Goal: Information Seeking & Learning: Learn about a topic

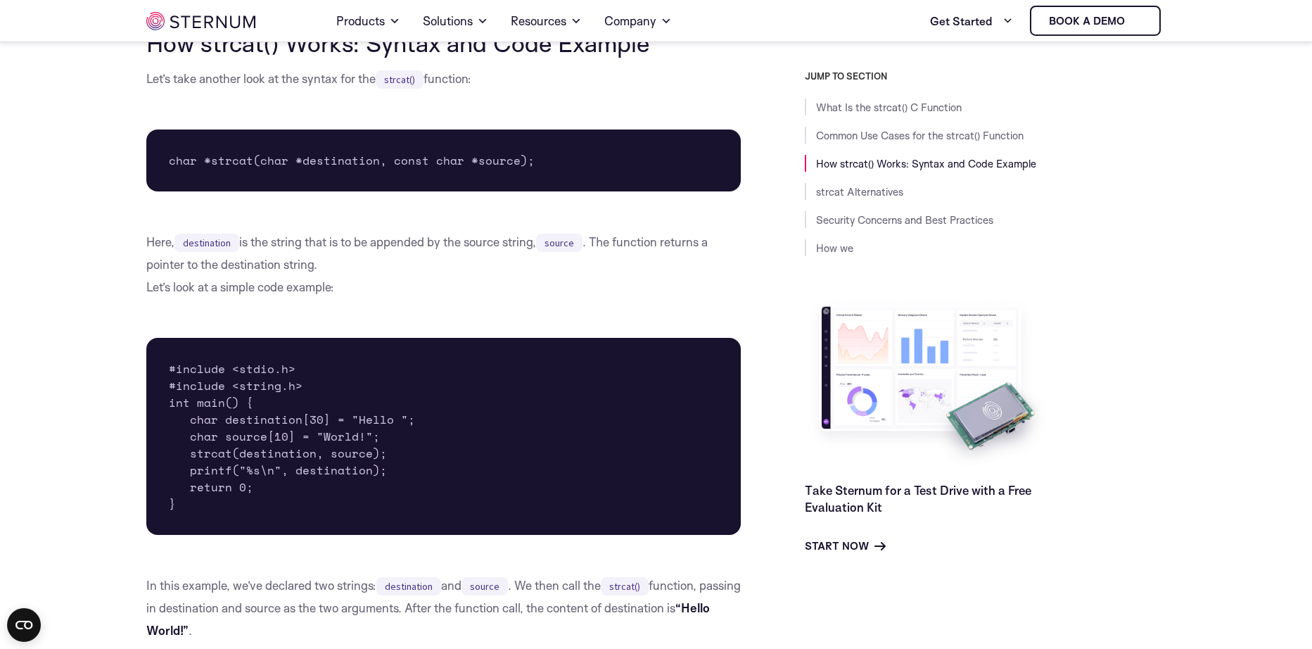
scroll to position [1033, 0]
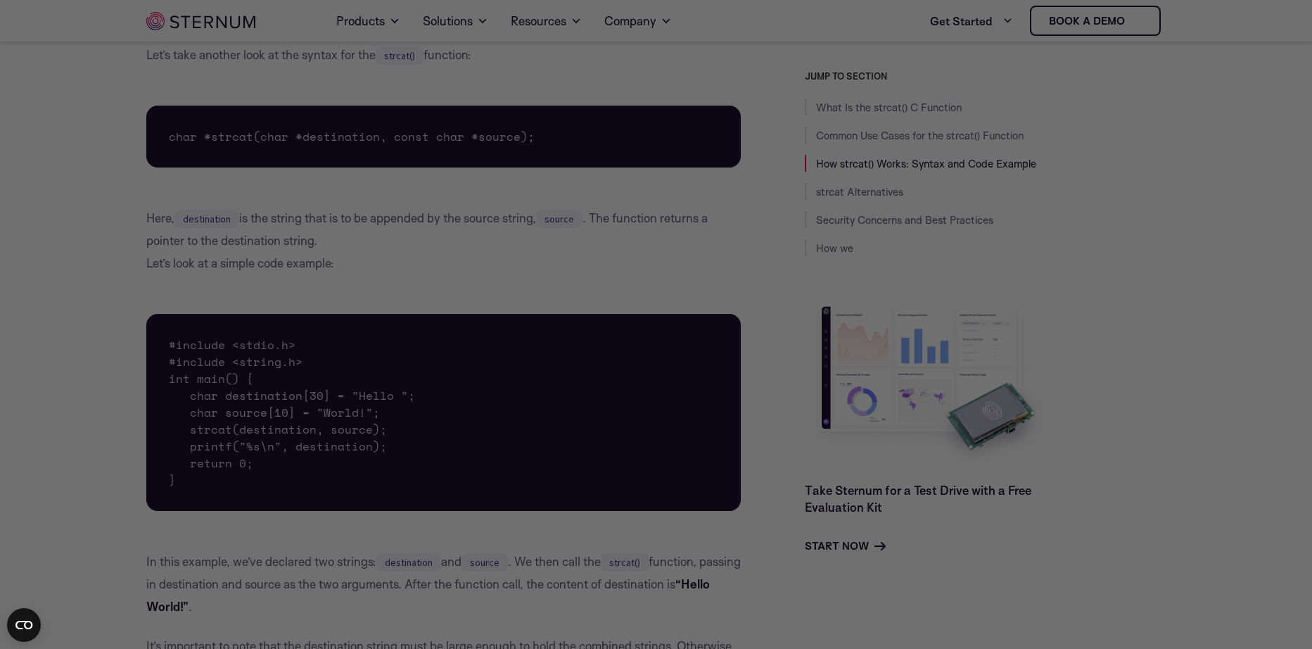
click at [267, 452] on div at bounding box center [663, 327] width 1326 height 655
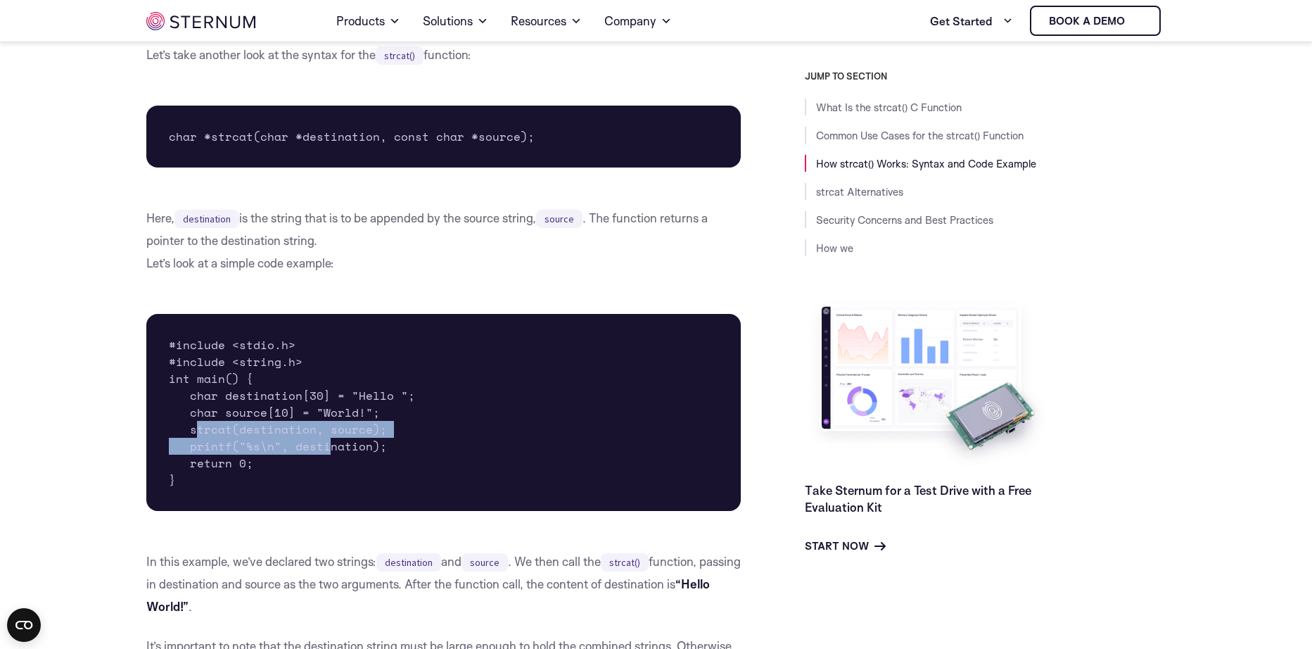
drag, startPoint x: 194, startPoint y: 425, endPoint x: 326, endPoint y: 441, distance: 133.3
click at [326, 441] on pre "#include <stdio.h> #include <string.h> int main() { char destination[30] = "Hel…" at bounding box center [443, 412] width 595 height 197
click at [266, 456] on pre "#include <stdio.h> #include <string.h> int main() { char destination[30] = "Hel…" at bounding box center [443, 412] width 595 height 197
drag, startPoint x: 188, startPoint y: 428, endPoint x: 231, endPoint y: 461, distance: 54.2
click at [231, 461] on pre "#include <stdio.h> #include <string.h> int main() { char destination[30] = "Hel…" at bounding box center [443, 412] width 595 height 197
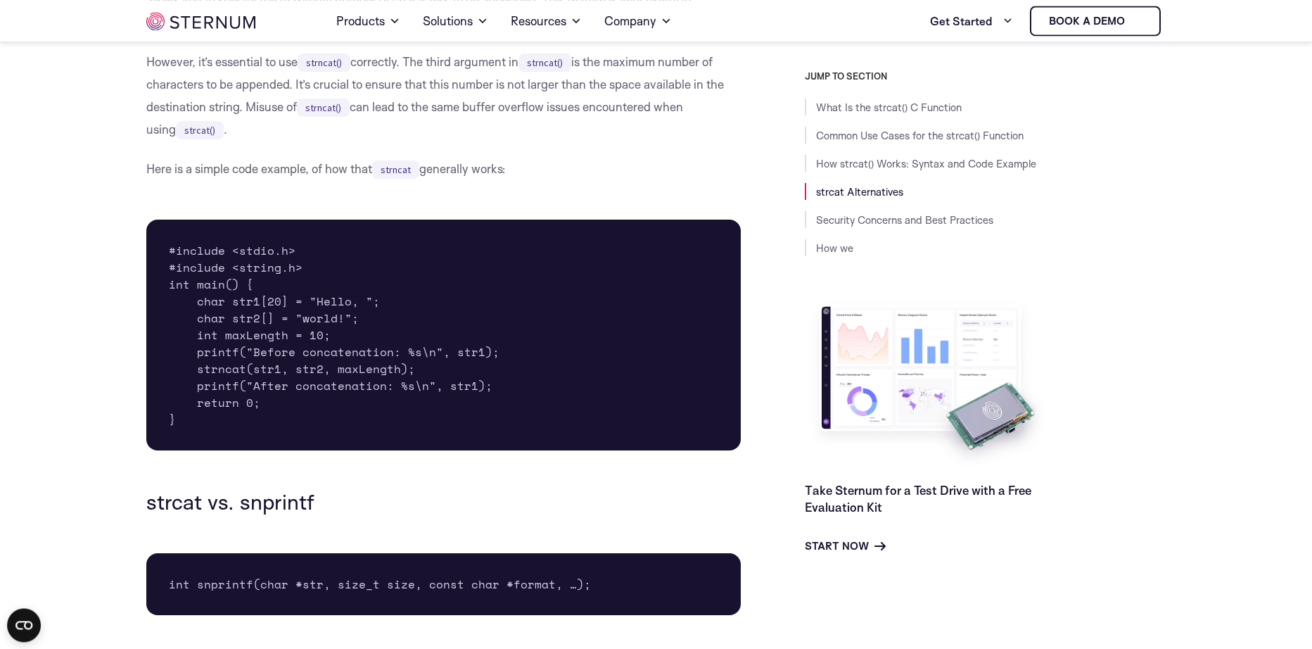
scroll to position [2156, 0]
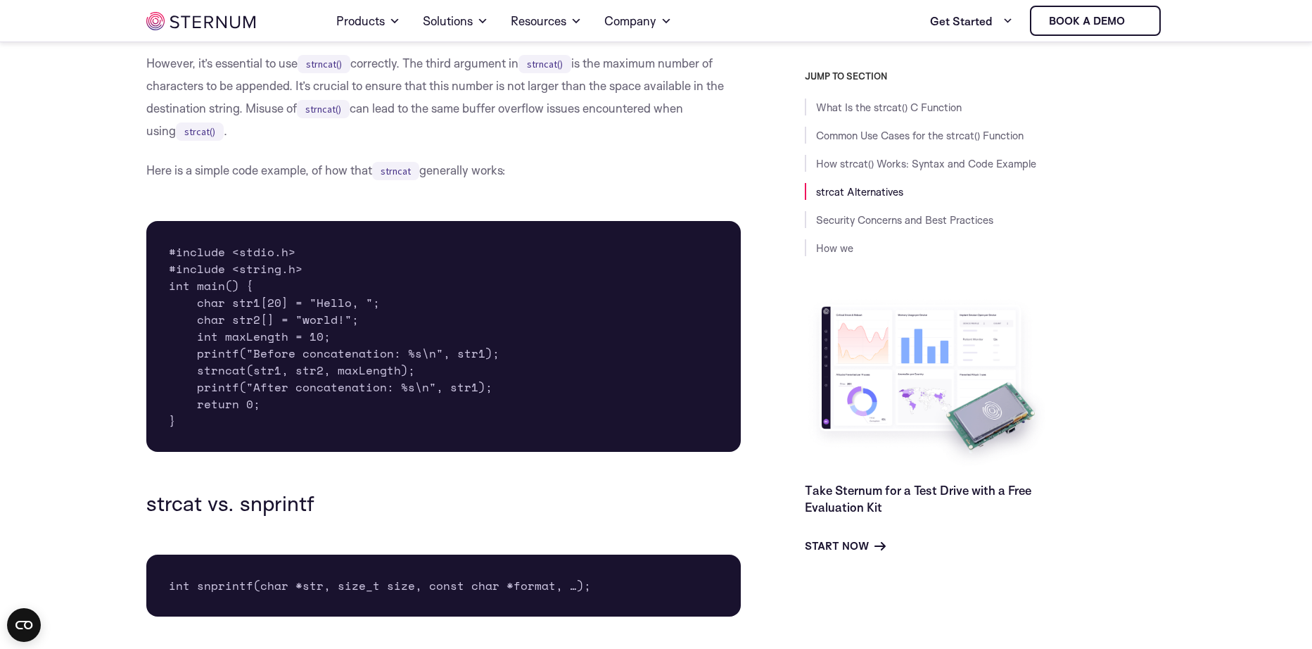
click at [260, 338] on pre "#include <stdio.h> #include <string.h> int main() { char str1[20] = "Hello, "; …" at bounding box center [443, 336] width 595 height 231
click at [225, 376] on pre "#include <stdio.h> #include <string.h> int main() { char str1[20] = "Hello, "; …" at bounding box center [443, 336] width 595 height 231
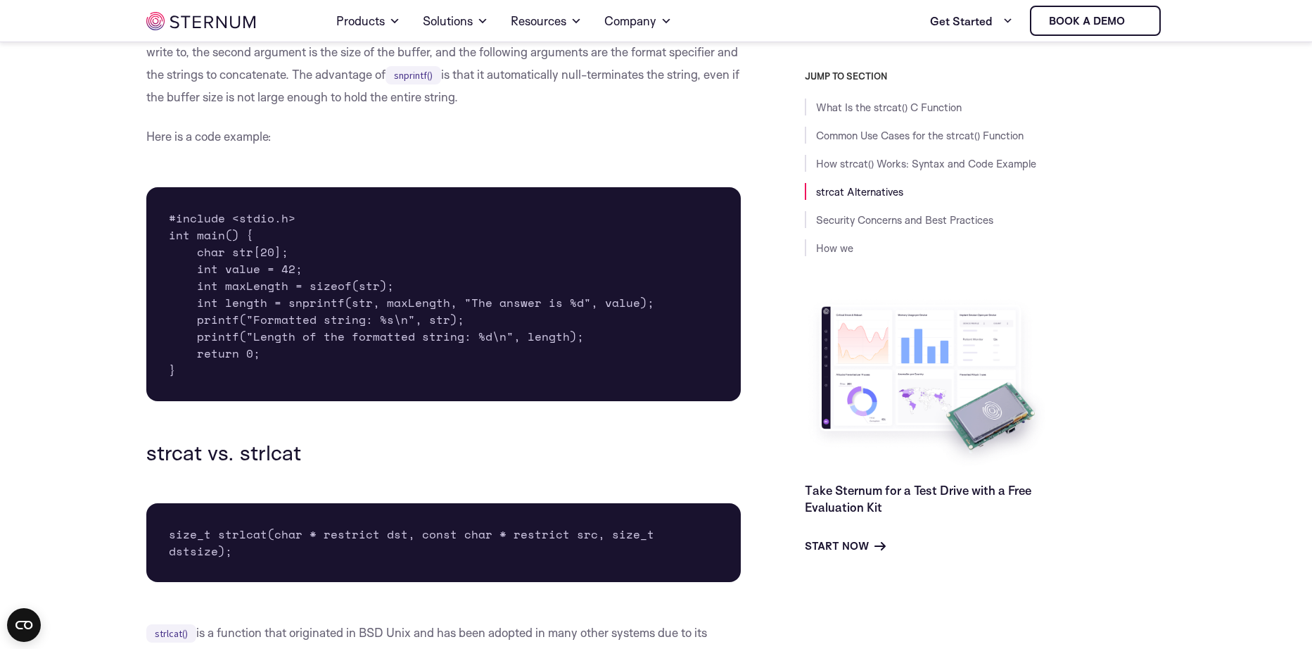
scroll to position [3118, 0]
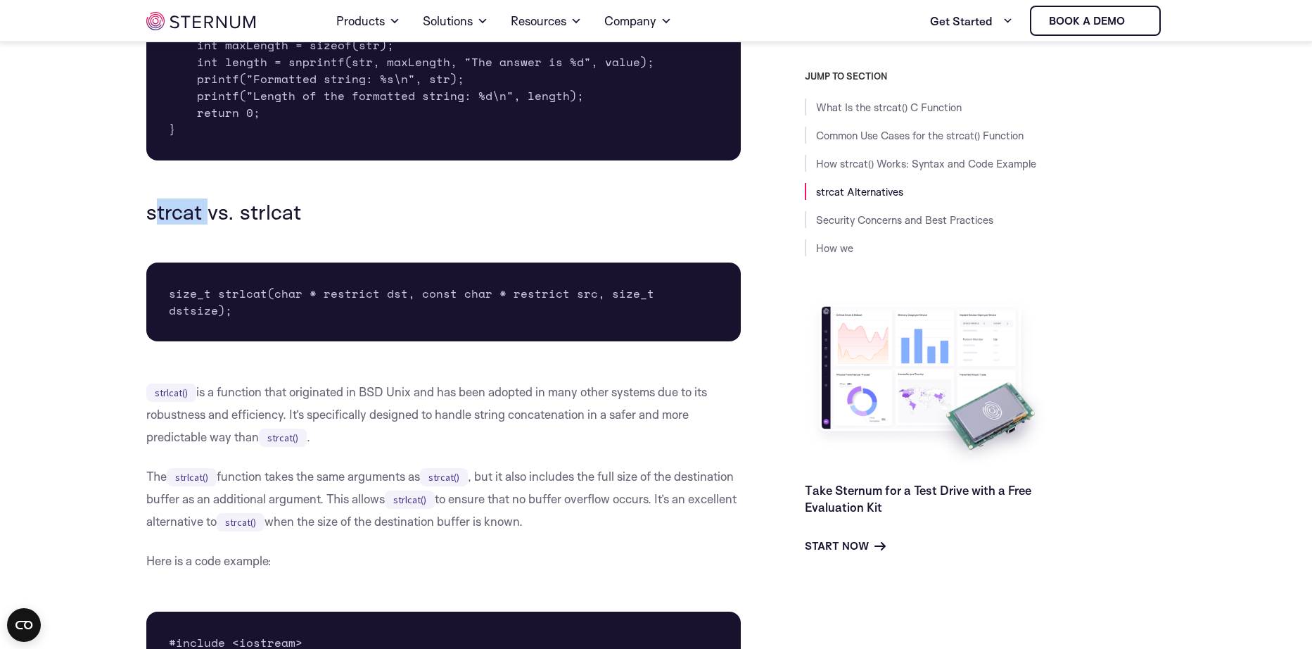
drag, startPoint x: 151, startPoint y: 210, endPoint x: 255, endPoint y: 210, distance: 103.4
click at [242, 210] on h3 "strcat vs. strlcat" at bounding box center [443, 212] width 595 height 24
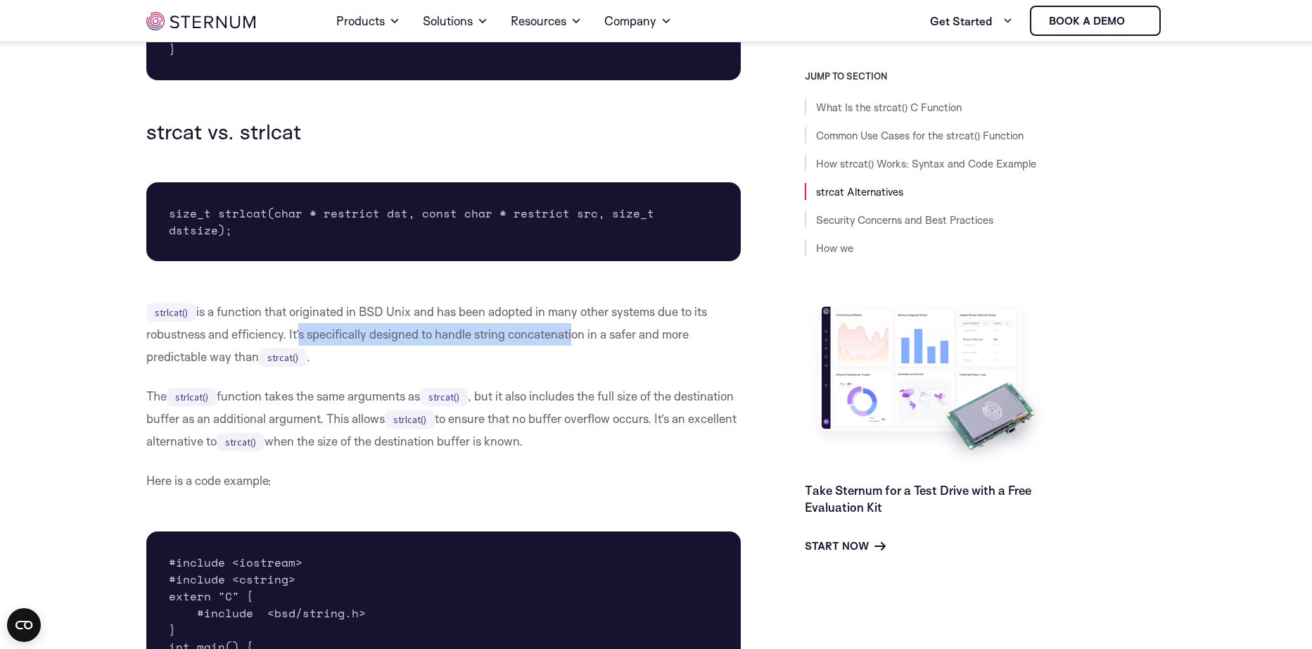
drag, startPoint x: 296, startPoint y: 322, endPoint x: 578, endPoint y: 322, distance: 282.1
click at [576, 322] on p "strlcat() is a function that originated in BSD Unix and has been adopted in man…" at bounding box center [443, 334] width 595 height 68
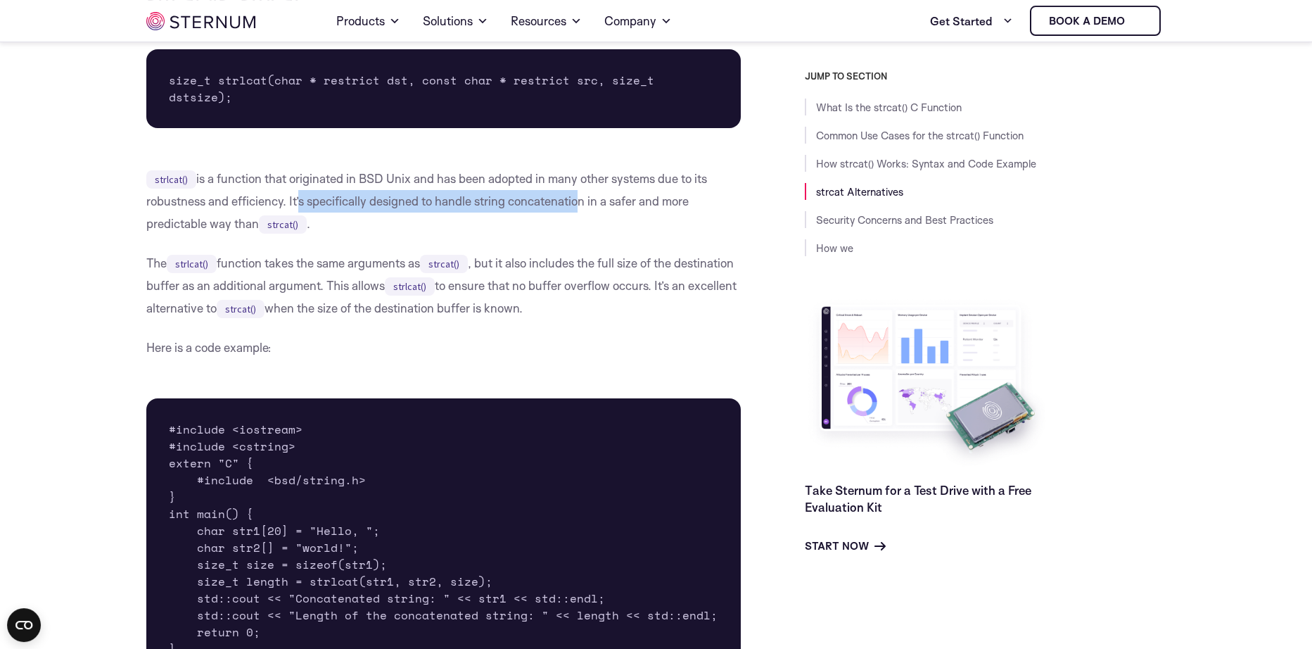
scroll to position [3439, 0]
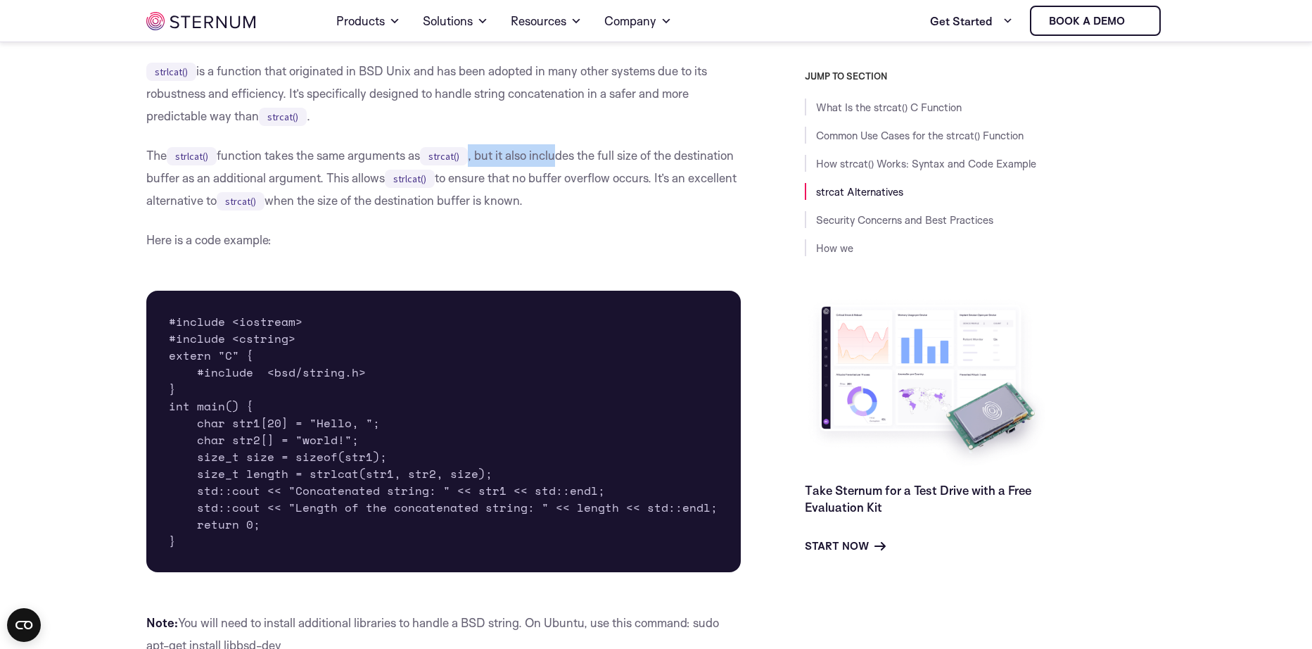
drag, startPoint x: 476, startPoint y: 142, endPoint x: 590, endPoint y: 144, distance: 114.7
click at [590, 144] on p "The strlcat() function takes the same arguments as strcat() , but it also inclu…" at bounding box center [443, 178] width 595 height 68
drag, startPoint x: 170, startPoint y: 388, endPoint x: 338, endPoint y: 397, distance: 168.4
click at [338, 397] on pre "#include <iostream> #include <cstring> extern "C" { #include <bsd/string.h> } i…" at bounding box center [443, 431] width 595 height 281
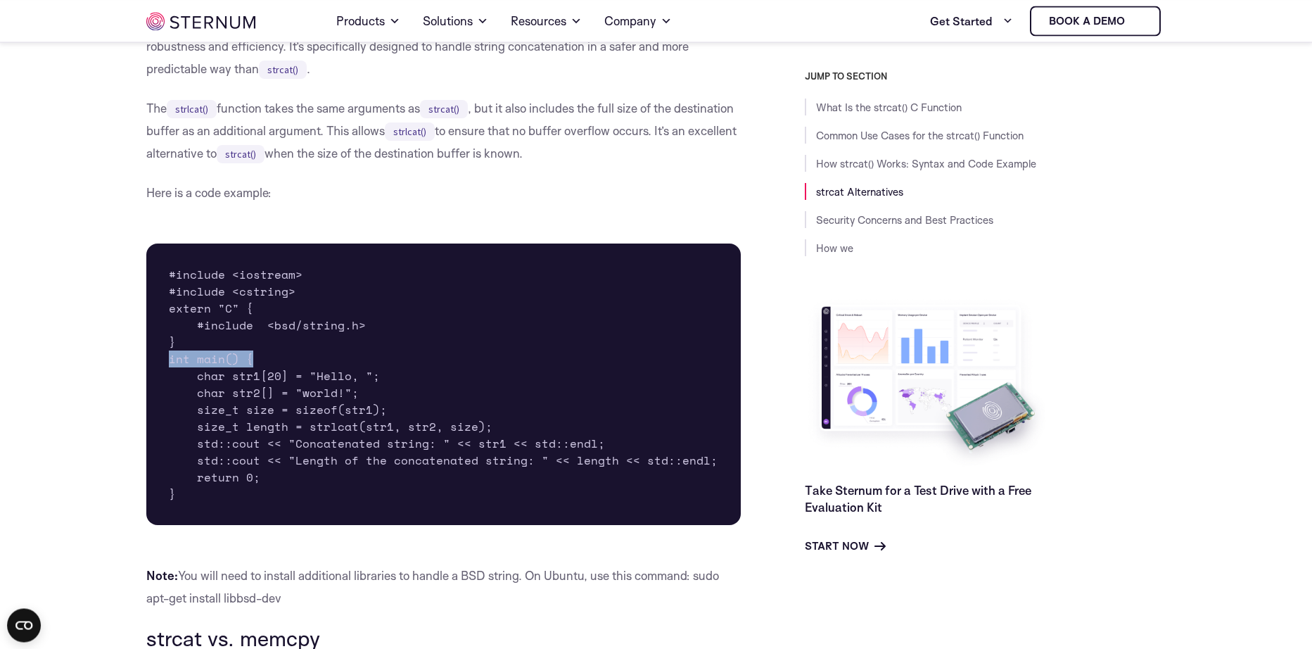
scroll to position [3519, 0]
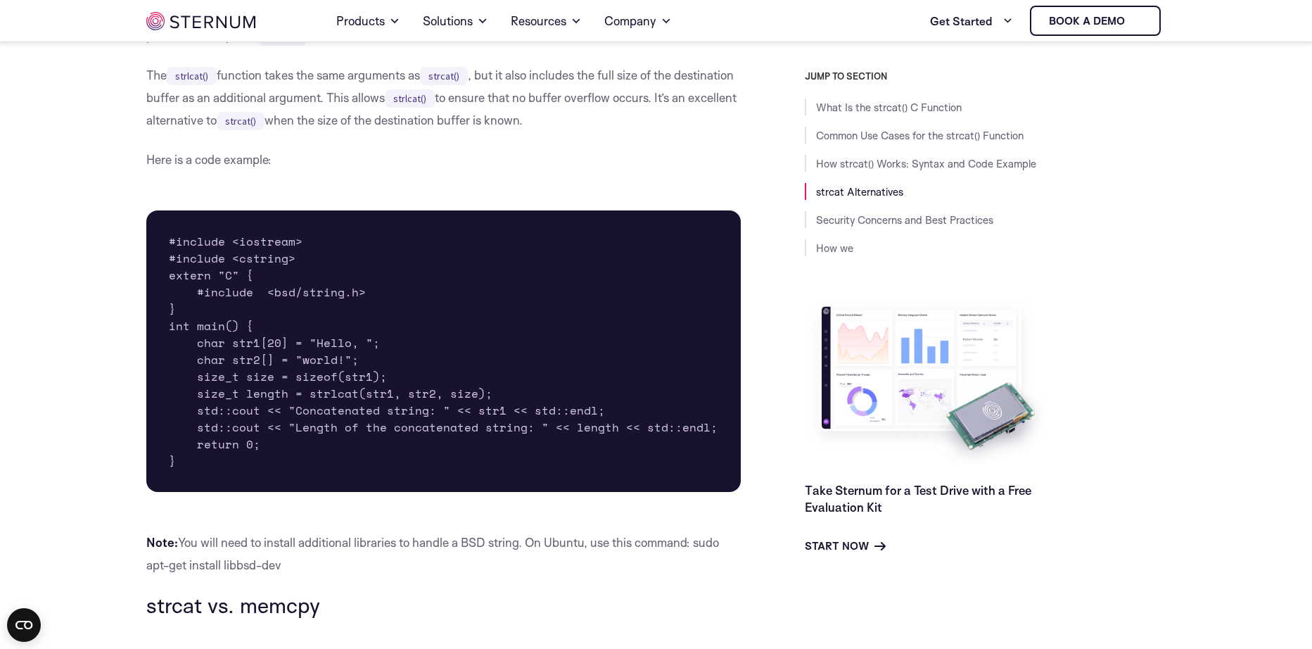
click at [259, 241] on pre "#include <iostream> #include <cstring> extern "C" { #include <bsd/string.h> } i…" at bounding box center [443, 350] width 595 height 281
drag, startPoint x: 196, startPoint y: 360, endPoint x: 366, endPoint y: 359, distance: 169.6
click at [353, 359] on pre "#include <iostream> #include <cstring> extern "C" { #include <bsd/string.h> } i…" at bounding box center [443, 350] width 595 height 281
click at [284, 376] on pre "#include <iostream> #include <cstring> extern "C" { #include <bsd/string.h> } i…" at bounding box center [443, 350] width 595 height 281
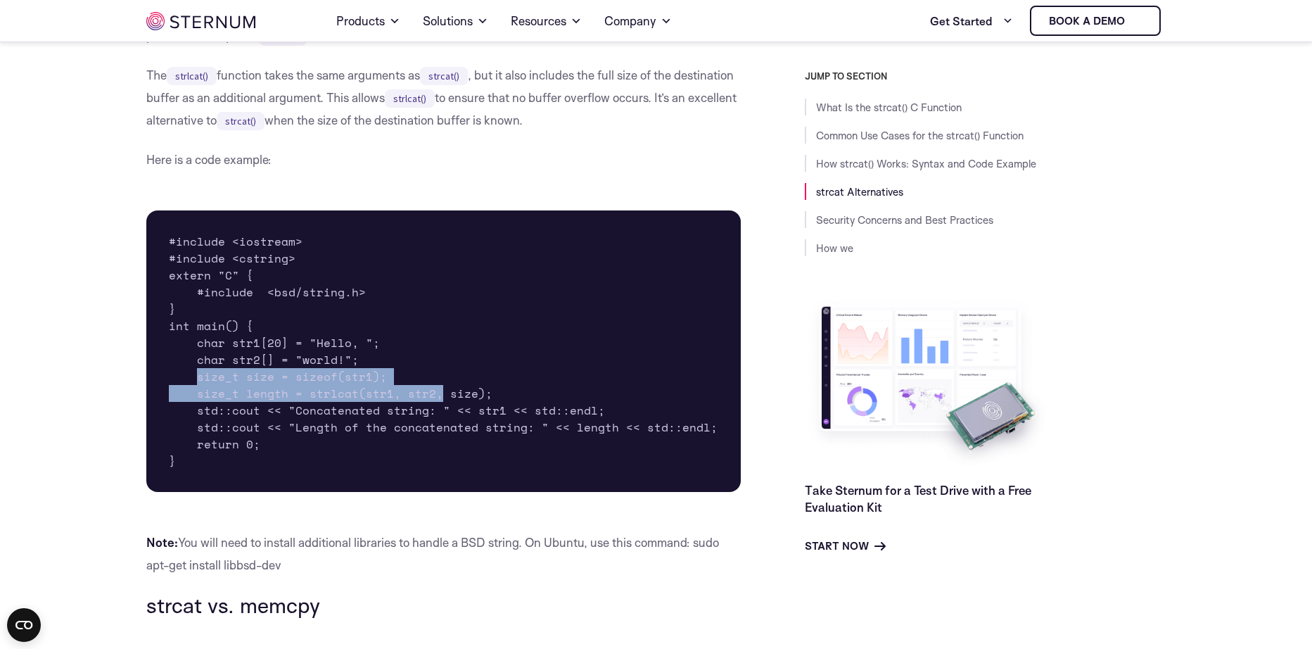
drag, startPoint x: 196, startPoint y: 358, endPoint x: 455, endPoint y: 386, distance: 259.7
click at [444, 385] on pre "#include <iostream> #include <cstring> extern "C" { #include <bsd/string.h> } i…" at bounding box center [443, 350] width 595 height 281
click at [246, 362] on pre "#include <iostream> #include <cstring> extern "C" { #include <bsd/string.h> } i…" at bounding box center [443, 350] width 595 height 281
drag, startPoint x: 201, startPoint y: 361, endPoint x: 319, endPoint y: 379, distance: 119.6
click at [319, 379] on pre "#include <iostream> #include <cstring> extern "C" { #include <bsd/string.h> } i…" at bounding box center [443, 350] width 595 height 281
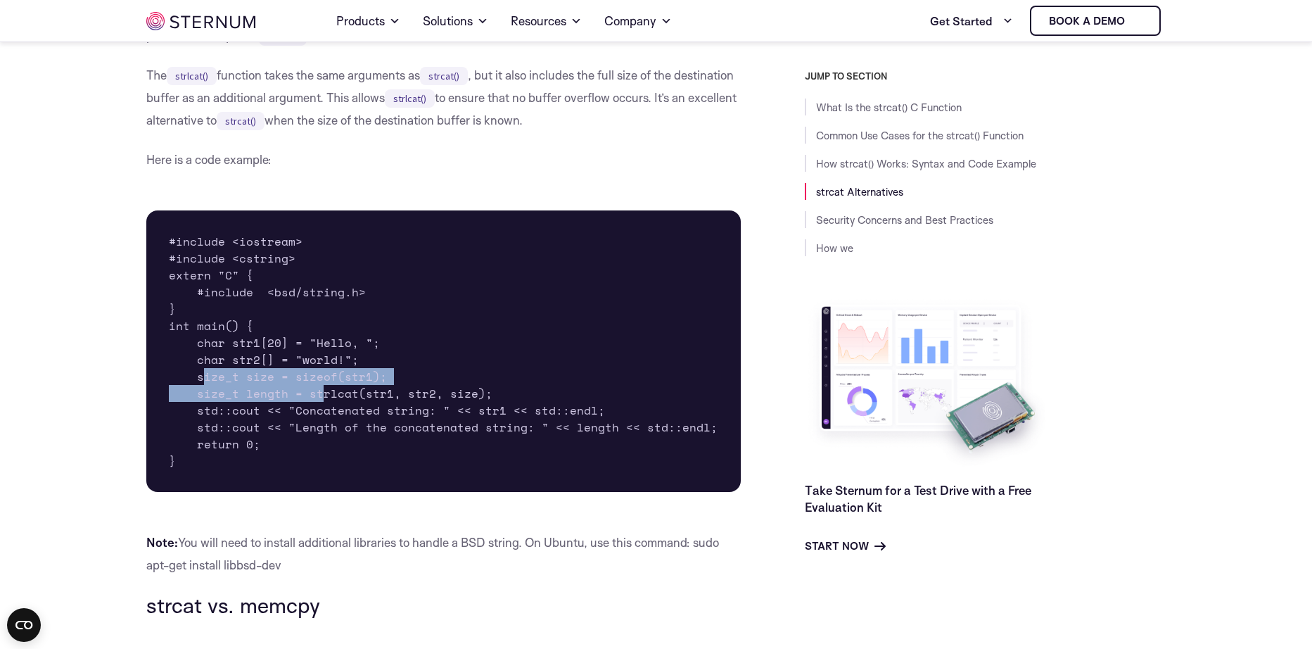
click at [319, 380] on pre "#include <iostream> #include <cstring> extern "C" { #include <bsd/string.h> } i…" at bounding box center [443, 350] width 595 height 281
drag, startPoint x: 190, startPoint y: 453, endPoint x: 177, endPoint y: 364, distance: 90.4
click at [177, 364] on pre "#include <iostream> #include <cstring> extern "C" { #include <bsd/string.h> } i…" at bounding box center [443, 350] width 595 height 281
copy pre "size_t size = sizeof(str1); size_t length = strlcat(str1, str2, size); std::cou…"
